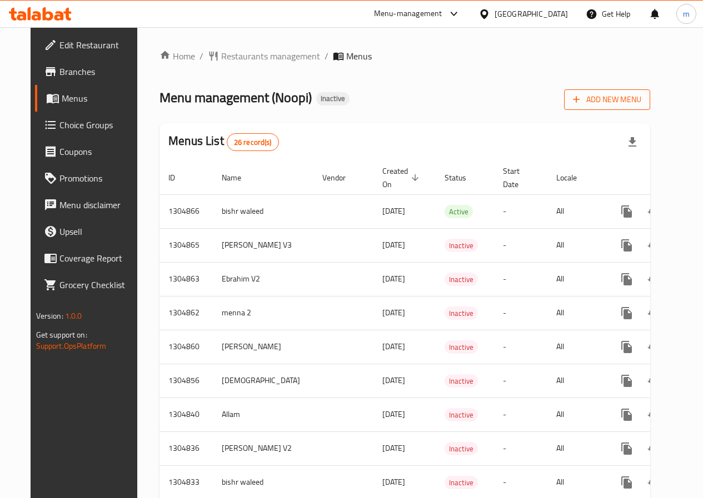
click at [639, 106] on span "Add New Menu" at bounding box center [607, 100] width 68 height 14
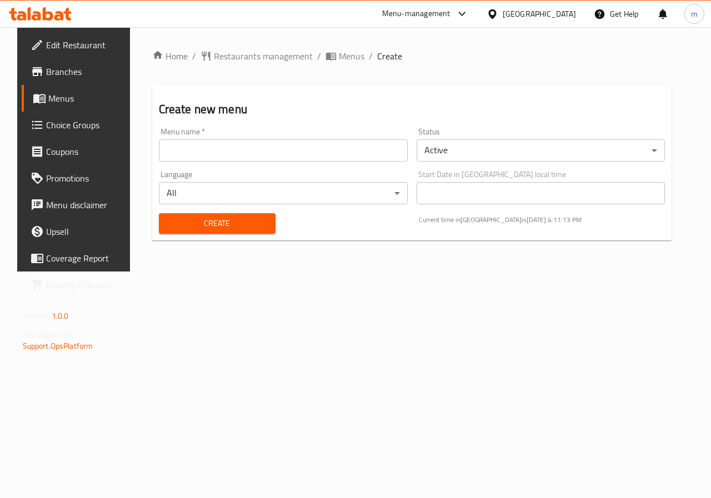
click at [195, 151] on input "text" at bounding box center [283, 150] width 249 height 22
type input "ة"
type input "menna3"
click at [206, 224] on span "Create" at bounding box center [217, 224] width 99 height 14
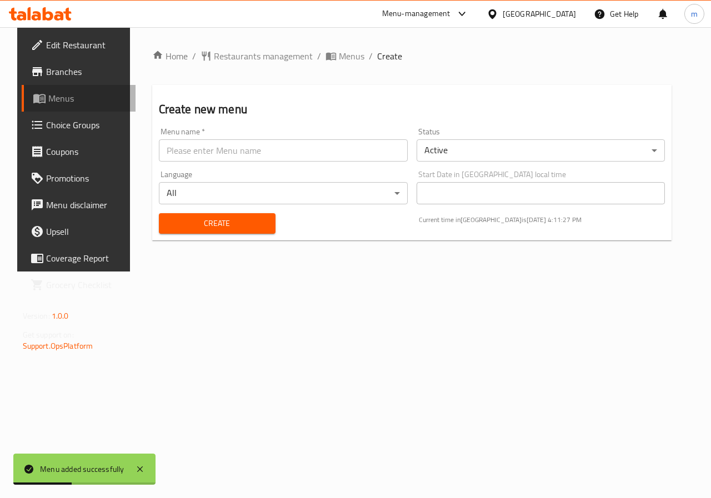
click at [48, 93] on span "Menus" at bounding box center [87, 98] width 79 height 13
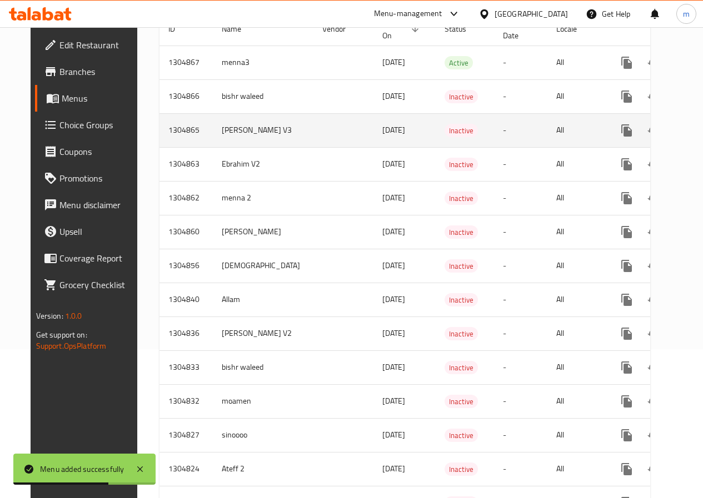
scroll to position [56, 0]
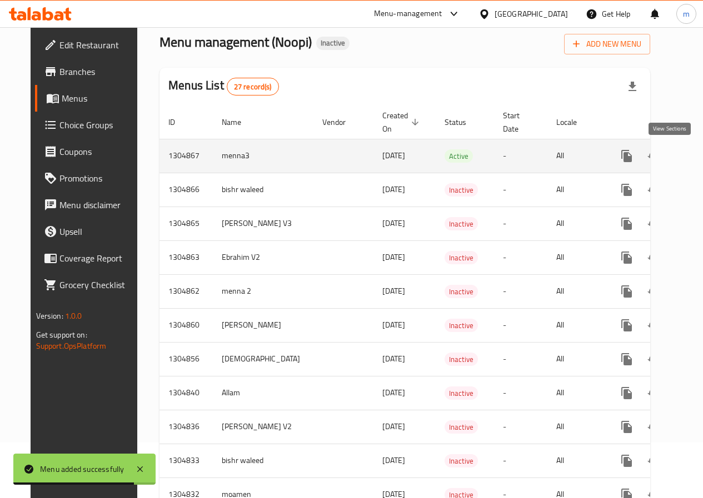
click at [701, 156] on icon "enhanced table" at bounding box center [706, 156] width 10 height 10
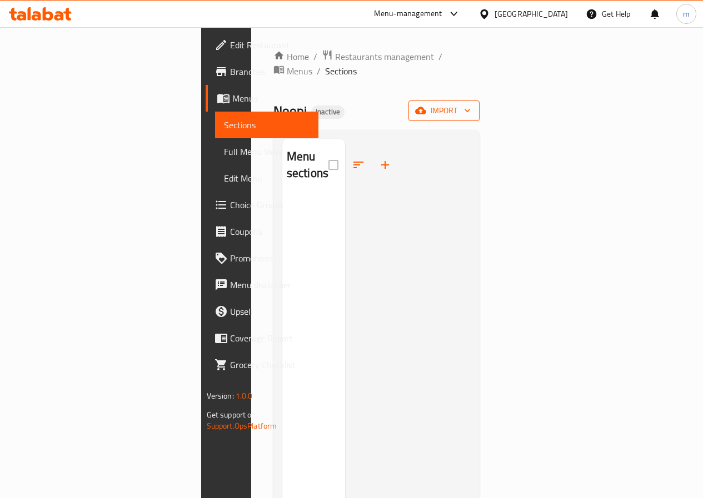
click at [470, 104] on span "import" at bounding box center [443, 111] width 53 height 14
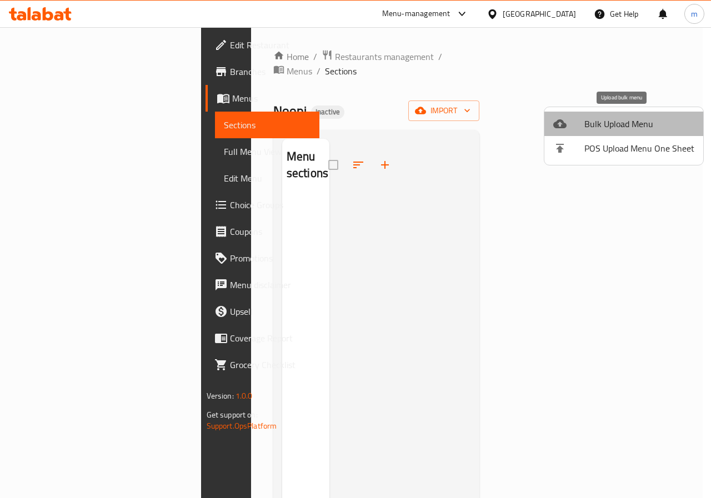
click at [628, 127] on span "Bulk Upload Menu" at bounding box center [639, 123] width 110 height 13
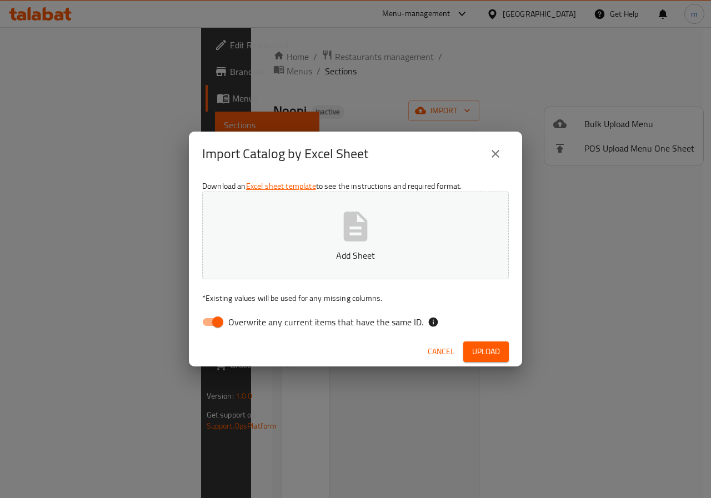
click at [208, 320] on input "Overwrite any current items that have the same ID." at bounding box center [217, 322] width 63 height 21
checkbox input "false"
click at [363, 243] on icon "button" at bounding box center [356, 227] width 36 height 36
click at [489, 350] on span "Upload" at bounding box center [486, 352] width 28 height 14
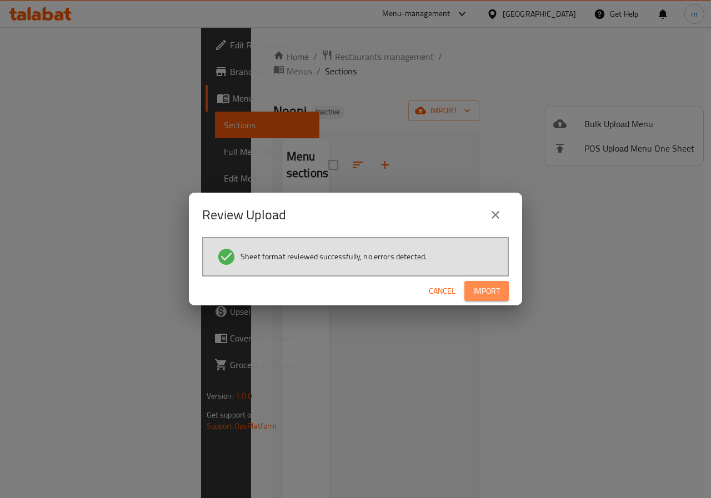
click at [492, 290] on span "Import" at bounding box center [486, 291] width 27 height 14
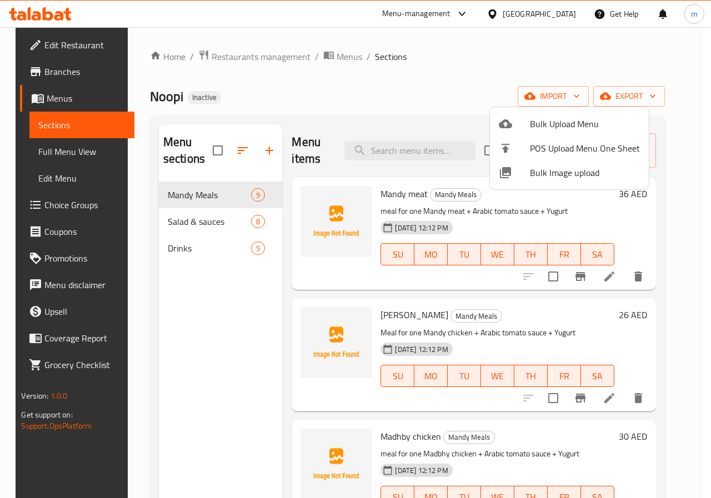
drag, startPoint x: 665, startPoint y: 250, endPoint x: 664, endPoint y: 315, distance: 64.4
click at [664, 315] on div at bounding box center [355, 249] width 711 height 498
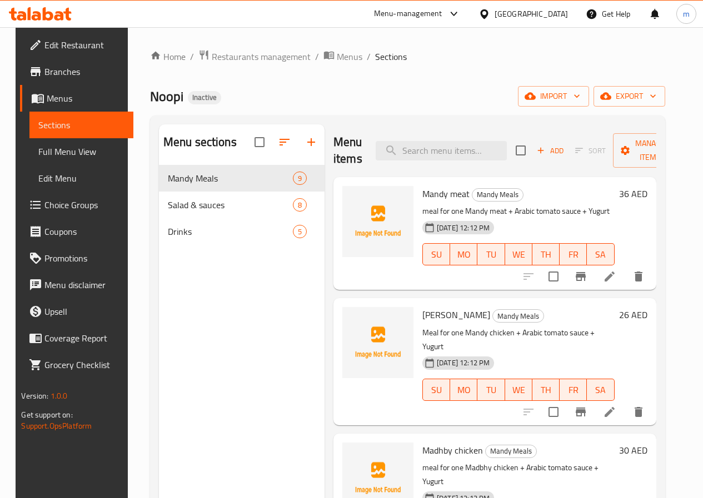
click at [685, 290] on div "Home / Restaurants management / Menus / Sections Noopi Inactive import export M…" at bounding box center [407, 340] width 559 height 626
click at [158, 107] on span "Noopi" at bounding box center [166, 96] width 33 height 25
drag, startPoint x: 175, startPoint y: 102, endPoint x: 133, endPoint y: 102, distance: 41.7
click at [133, 102] on div "Home / Restaurants management / Menus / Sections Noopi Inactive import export M…" at bounding box center [407, 340] width 559 height 626
click at [263, 77] on div "Home / Restaurants management / Menus / Sections Noopi Inactive import export M…" at bounding box center [407, 340] width 515 height 582
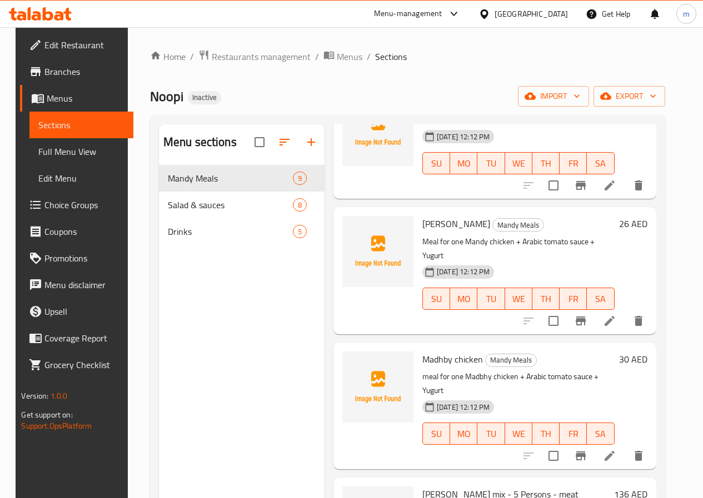
scroll to position [111, 0]
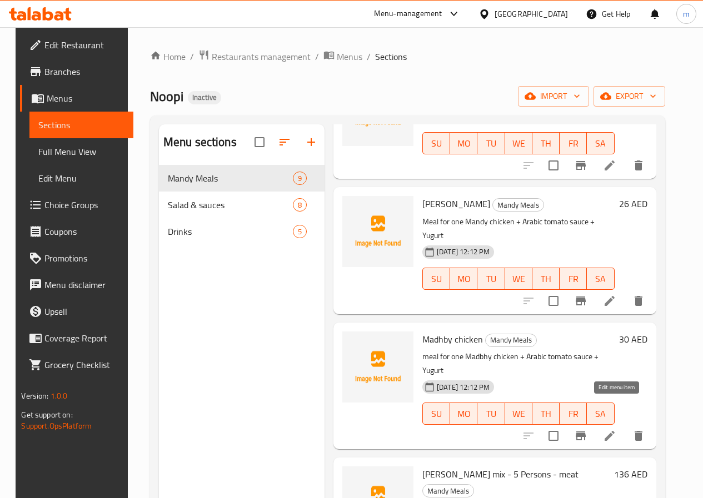
click at [616, 429] on icon at bounding box center [609, 435] width 13 height 13
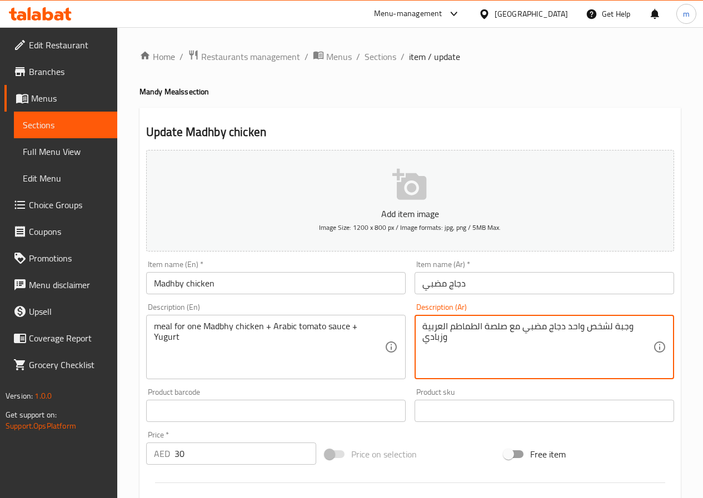
type textarea "وجبة لشخص واحد دجاج مضبي مع صلصة الطماطم العربية وزبادي"
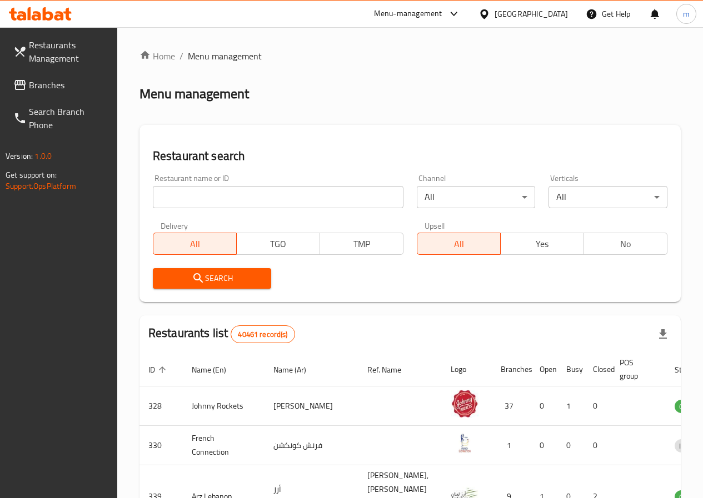
click at [199, 61] on span "Menu management" at bounding box center [225, 55] width 74 height 13
click at [152, 57] on link "Home" at bounding box center [157, 55] width 36 height 13
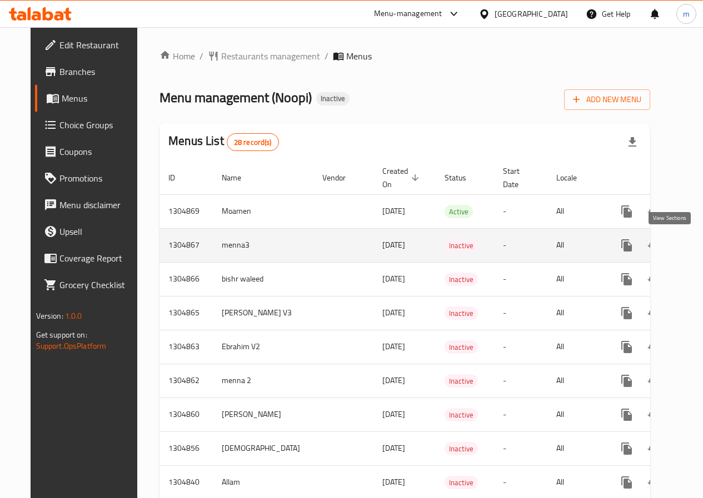
click at [700, 244] on icon "enhanced table" at bounding box center [706, 245] width 13 height 13
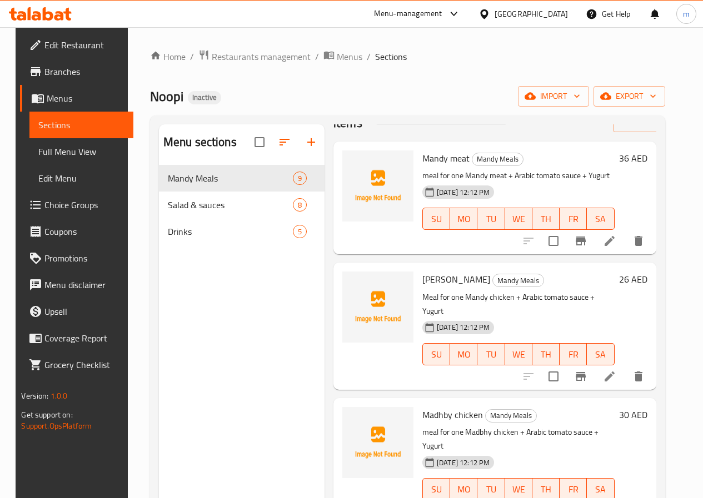
scroll to position [56, 0]
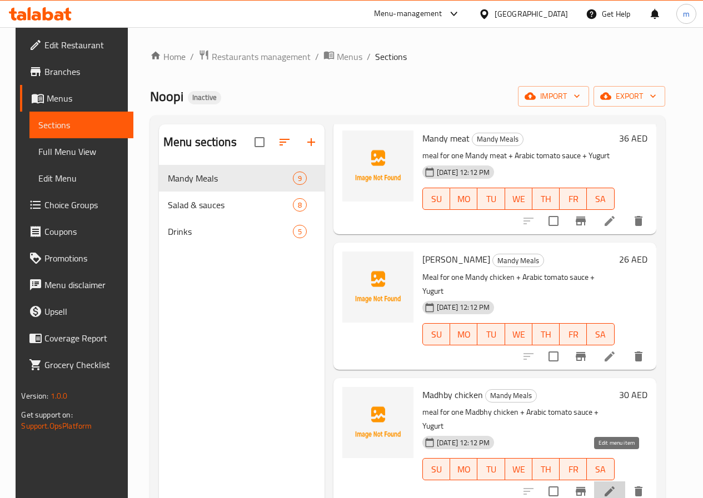
click at [614, 487] on icon at bounding box center [609, 492] width 10 height 10
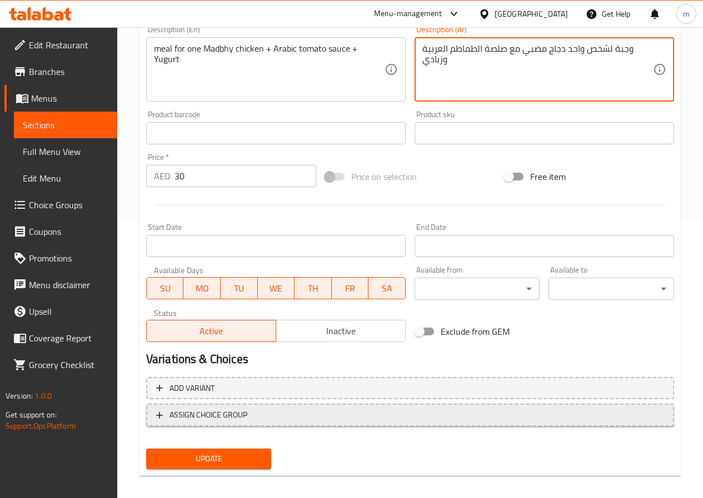
scroll to position [287, 0]
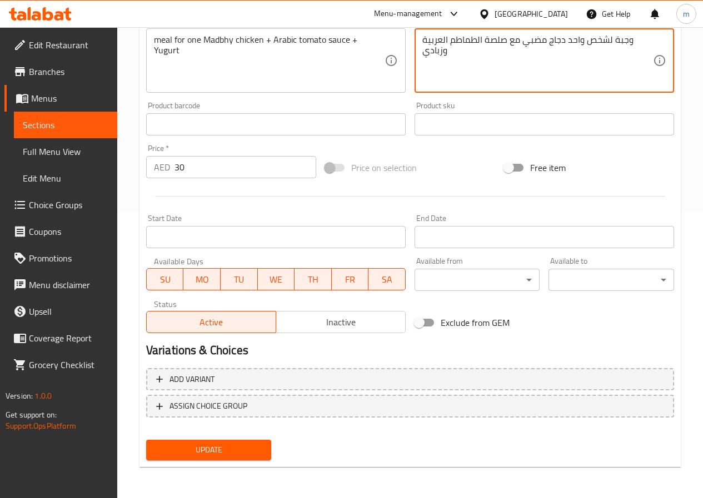
type textarea "وجبة لشخص واحد دجاج مضبي مع صلصة الطماطم العربية وزبادي"
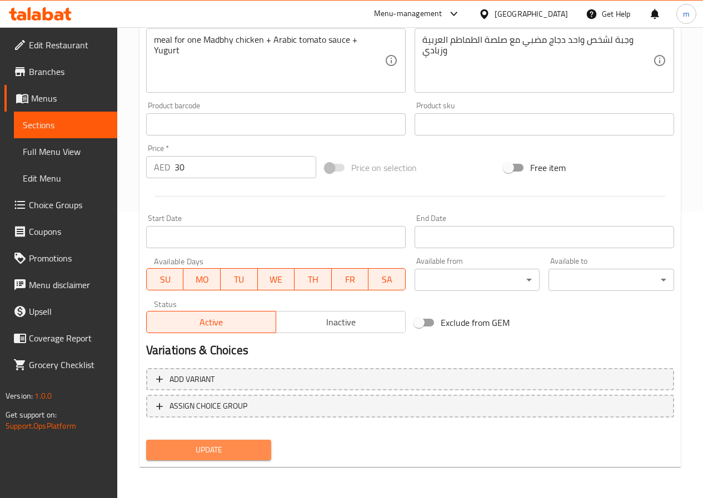
click at [247, 452] on span "Update" at bounding box center [209, 450] width 108 height 14
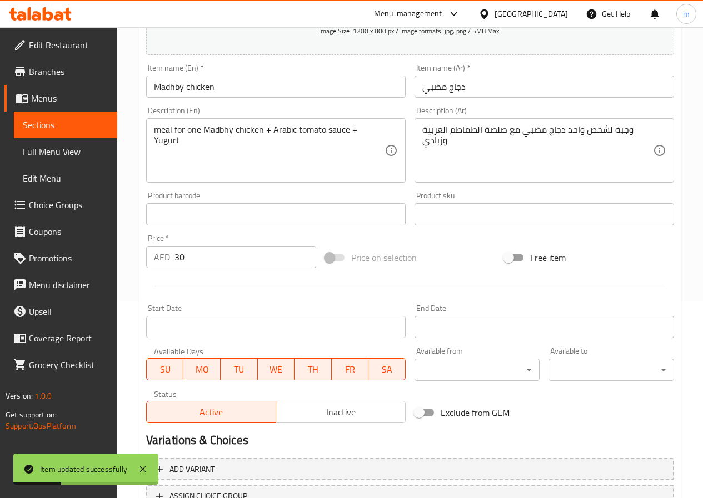
scroll to position [64, 0]
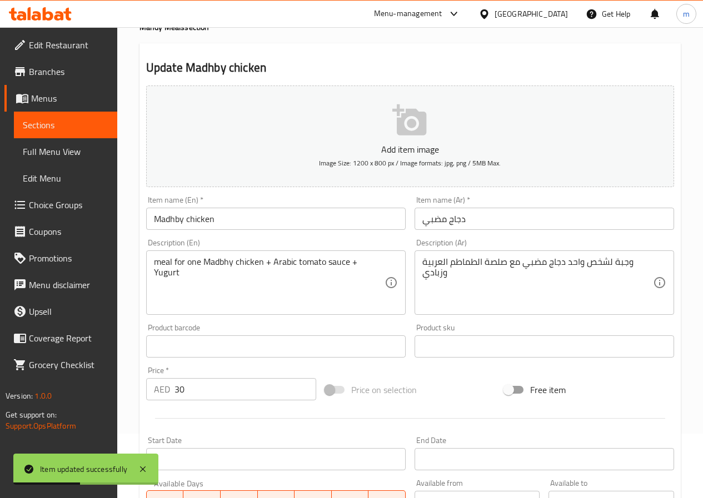
drag, startPoint x: 280, startPoint y: 167, endPoint x: 345, endPoint y: 77, distance: 110.7
click at [345, 77] on div "Update Madhby chicken Add item image Image Size: 1200 x 800 px / Image formats:…" at bounding box center [409, 366] width 541 height 646
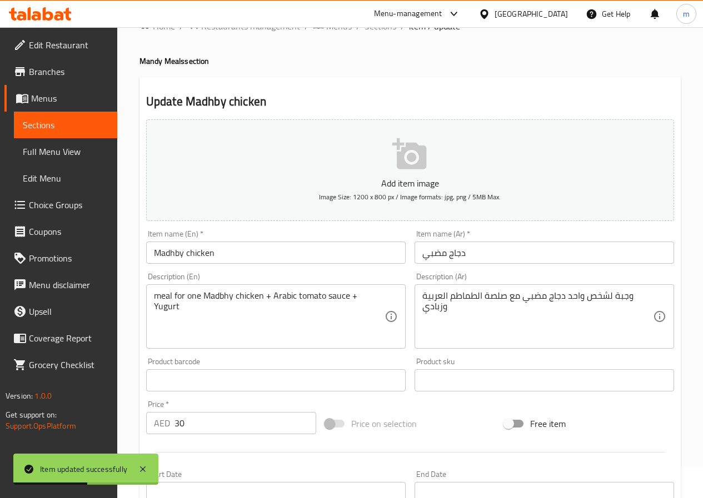
scroll to position [0, 0]
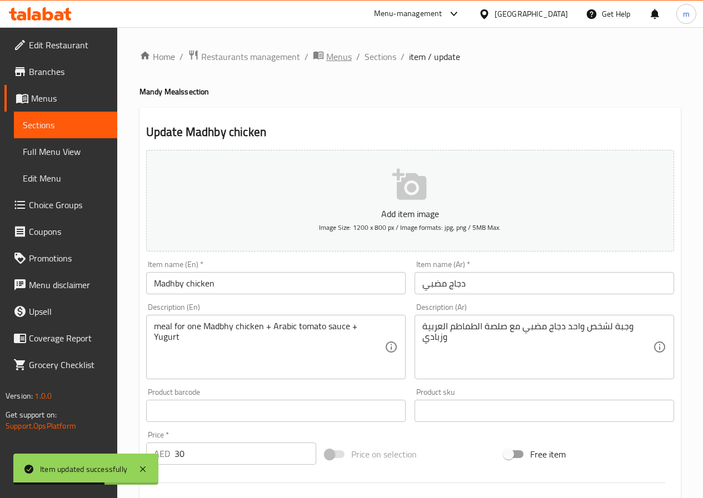
click at [336, 62] on span "Menus" at bounding box center [339, 56] width 26 height 13
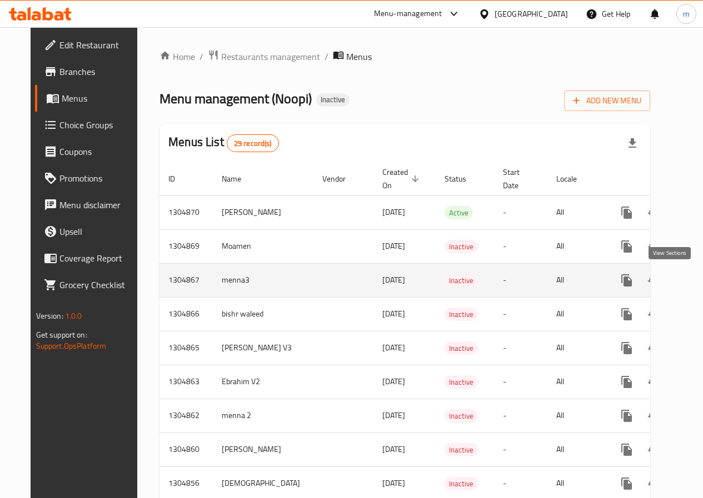
click at [700, 283] on icon "enhanced table" at bounding box center [706, 280] width 13 height 13
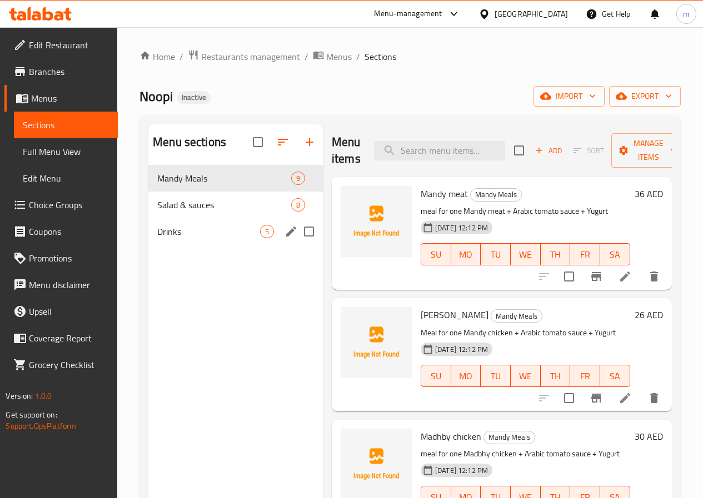
click at [220, 240] on div "Drinks 5" at bounding box center [235, 231] width 174 height 27
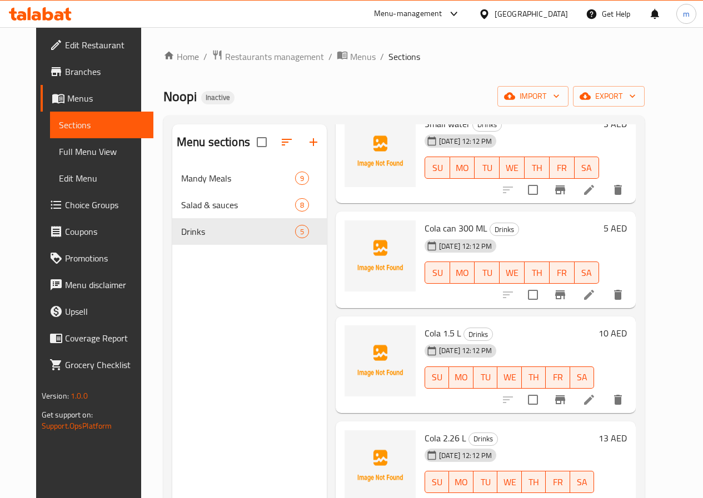
scroll to position [156, 0]
